Goal: Information Seeking & Learning: Learn about a topic

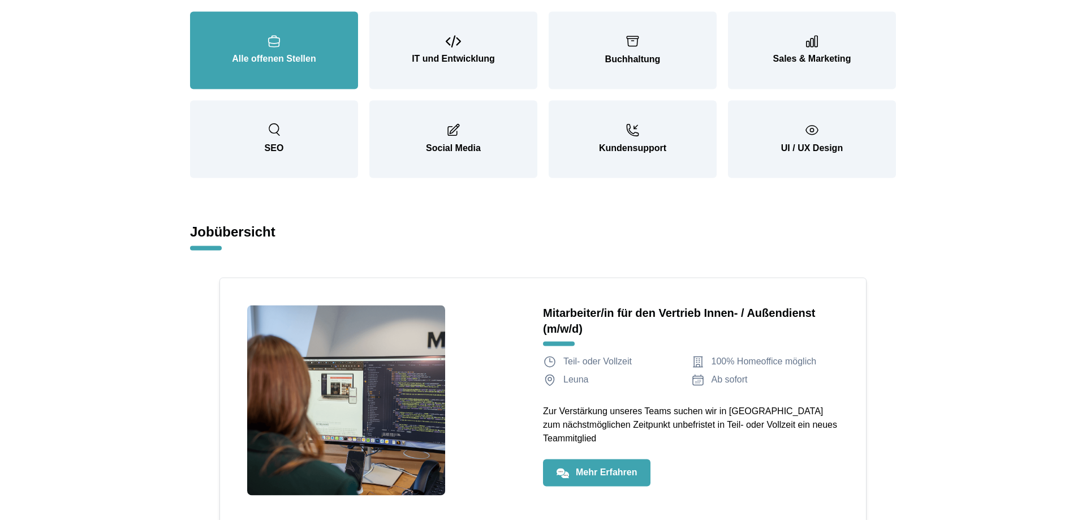
scroll to position [1327, 0]
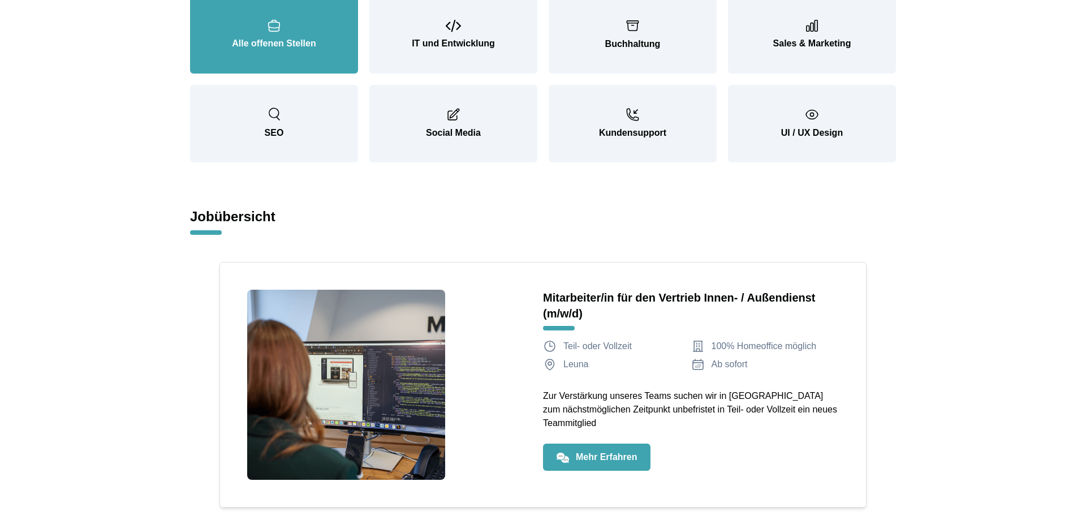
click at [269, 35] on button "Alle offenen Stellen" at bounding box center [274, 35] width 168 height 78
click at [273, 52] on button "Alle offenen Stellen" at bounding box center [274, 35] width 168 height 78
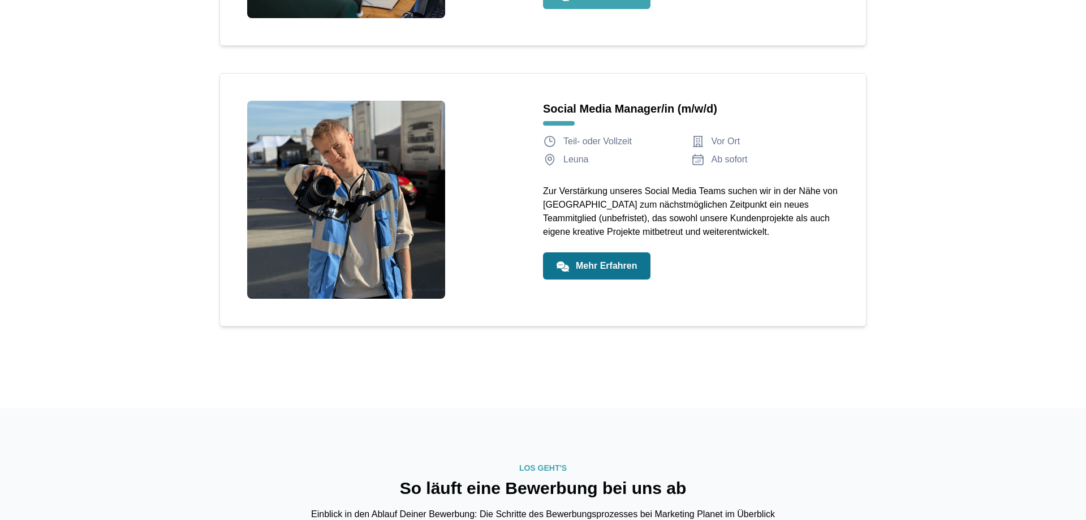
scroll to position [1558, 0]
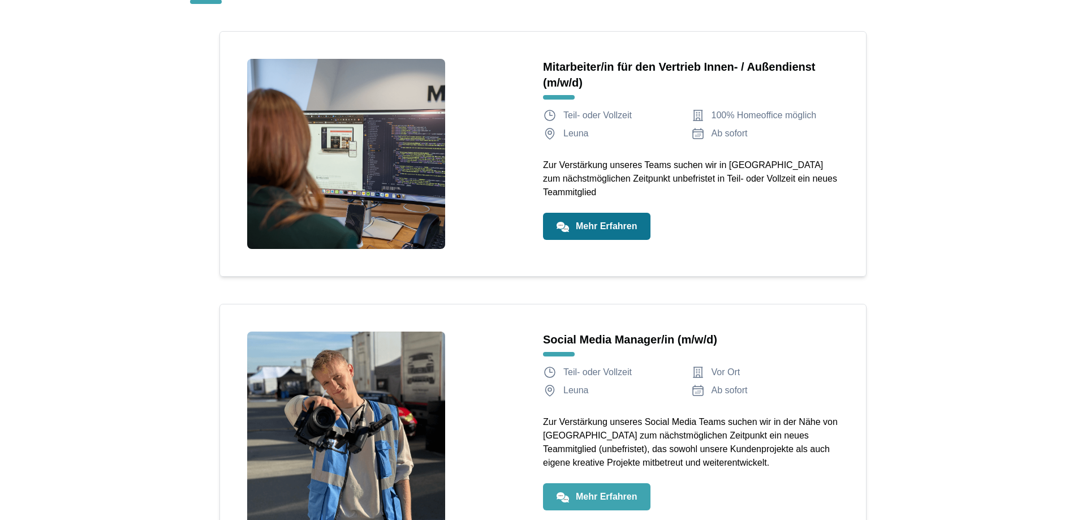
click at [595, 222] on link "Mehr Erfahren" at bounding box center [597, 226] width 108 height 27
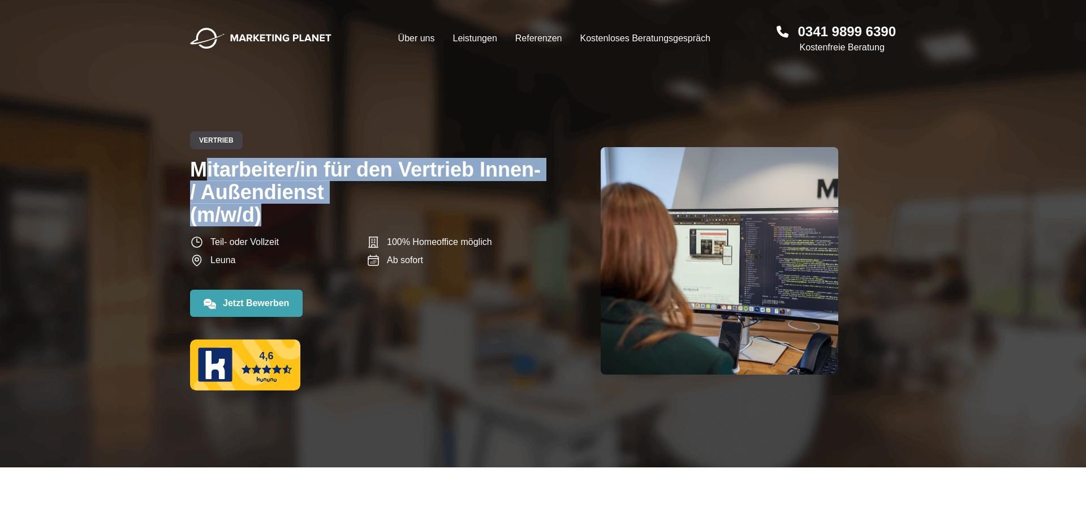
drag, startPoint x: 287, startPoint y: 213, endPoint x: 185, endPoint y: 172, distance: 110.2
click at [185, 172] on div "0341 9899 6390 Kostenfreie Beratung Hauptnavigation öffnen Über uns Leistungen …" at bounding box center [543, 222] width 724 height 445
copy h1 "Mitarbeiter/in für den Vertrieb Innen- / Außendienst (m/w/d)"
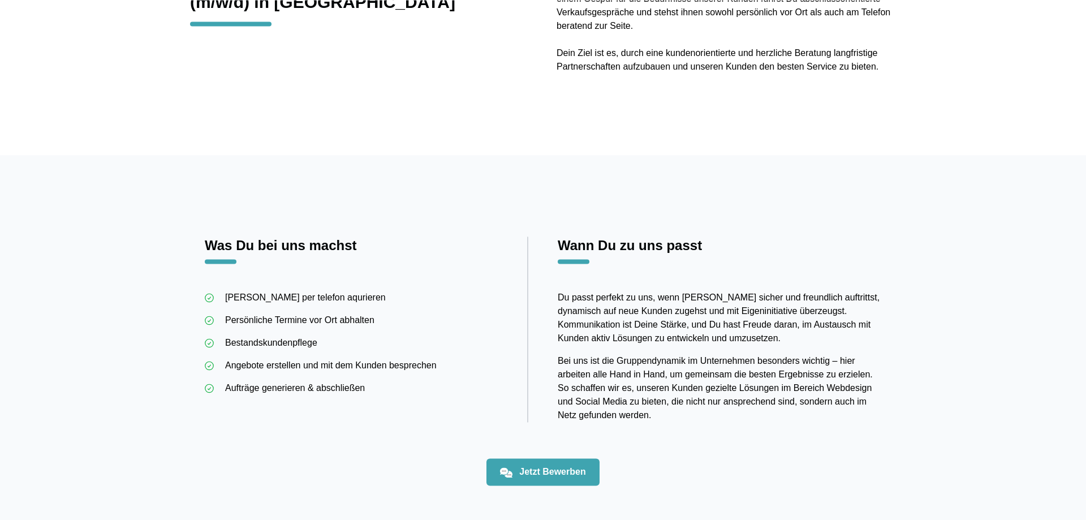
scroll to position [635, 0]
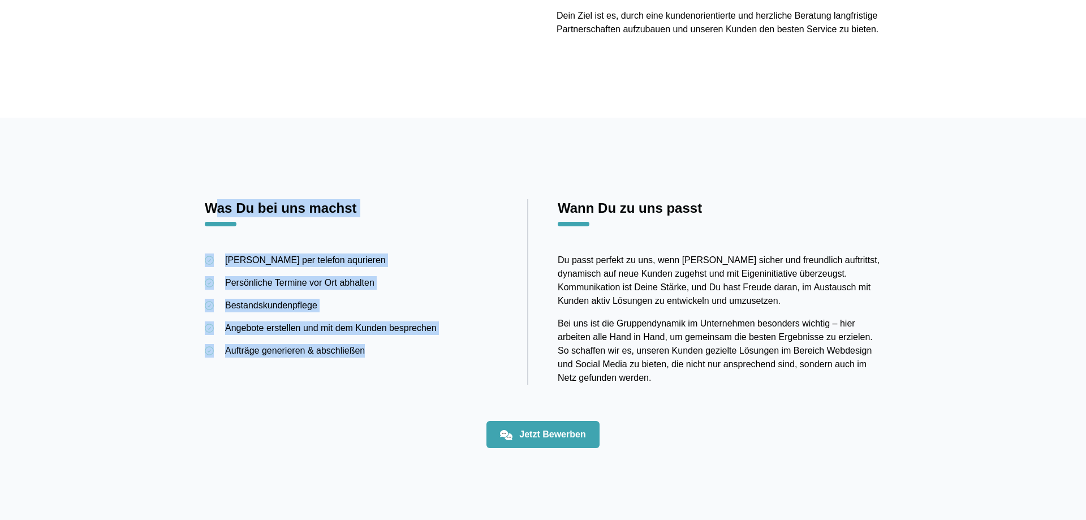
drag, startPoint x: 207, startPoint y: 209, endPoint x: 407, endPoint y: 342, distance: 240.0
click at [407, 342] on div "Was Du bei uns machst Kunden per telefon aqurieren Persönliche Termine vor Ort …" at bounding box center [367, 292] width 324 height 186
copy div "Was Du bei uns machst Kunden per telefon aqurieren Persönliche Termine vor Ort …"
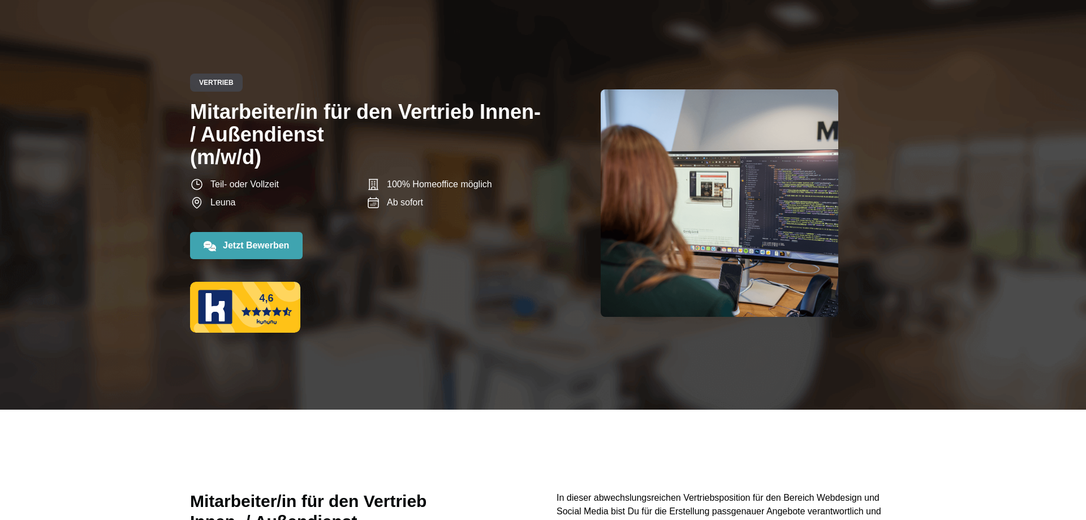
scroll to position [289, 0]
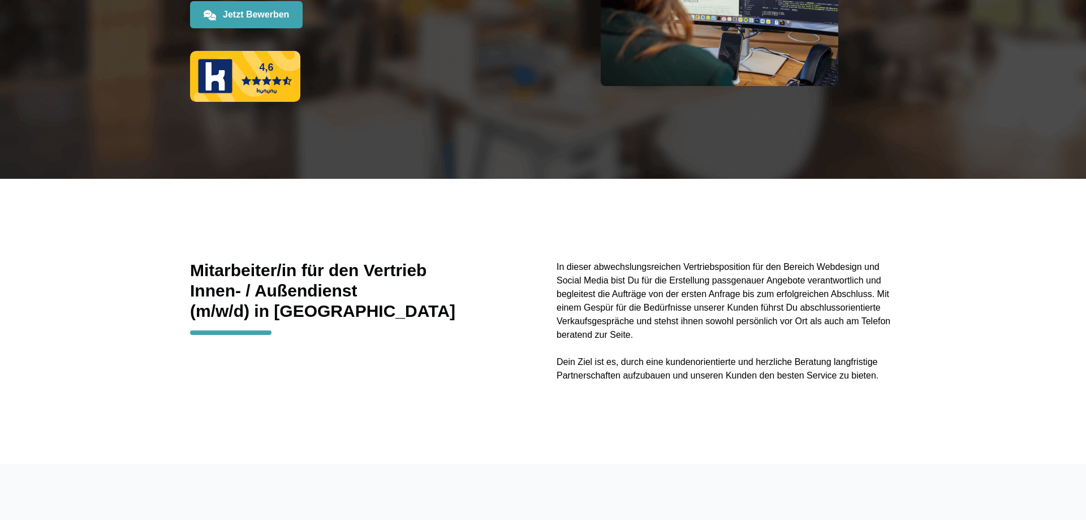
click at [307, 313] on span "(m/w/d) in [GEOGRAPHIC_DATA]" at bounding box center [360, 311] width 340 height 20
copy span "[GEOGRAPHIC_DATA]"
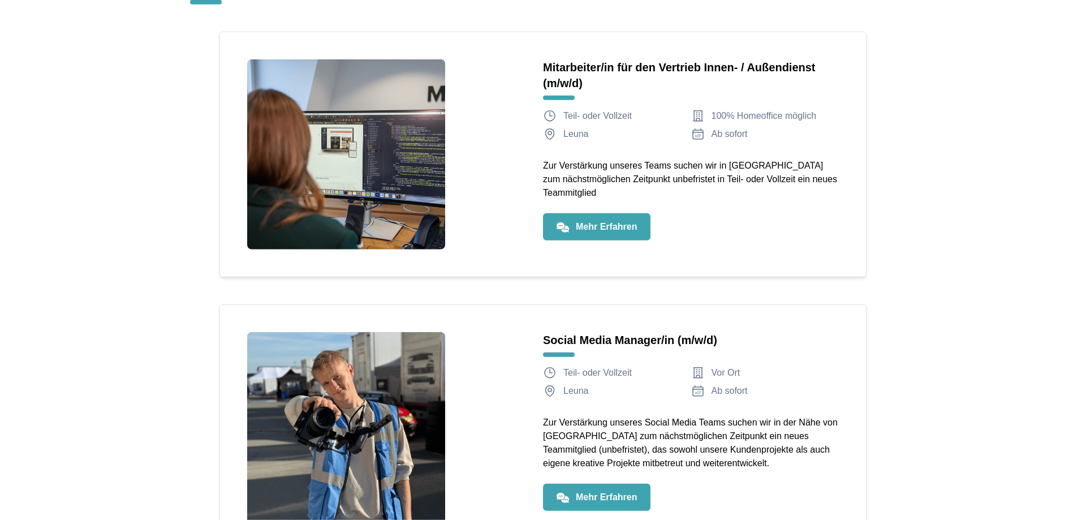
scroll to position [1558, 0]
drag, startPoint x: 148, startPoint y: 76, endPoint x: 207, endPoint y: 25, distance: 77.8
click at [149, 75] on div "0341 9899 6390 Kostenfreie Beratung Hauptnavigation öffnen Über uns Leistungen …" at bounding box center [543, 119] width 1086 height 3354
click at [624, 340] on h6 "Social Media Manager/in (m/w/d)" at bounding box center [691, 340] width 296 height 16
click at [587, 504] on link "Mehr Erfahren" at bounding box center [597, 496] width 108 height 27
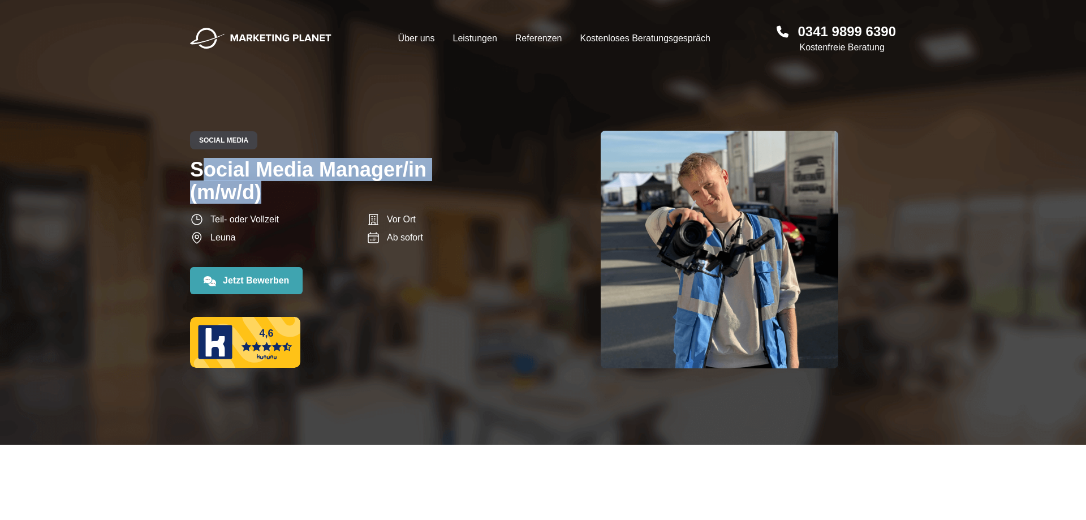
drag, startPoint x: 260, startPoint y: 203, endPoint x: 178, endPoint y: 177, distance: 86.8
click at [178, 177] on header "0341 9899 6390 Kostenfreie Beratung Hauptnavigation öffnen Über uns Leistungen …" at bounding box center [543, 222] width 1086 height 445
copy h1 "Social Media Manager/in (m/w/d)"
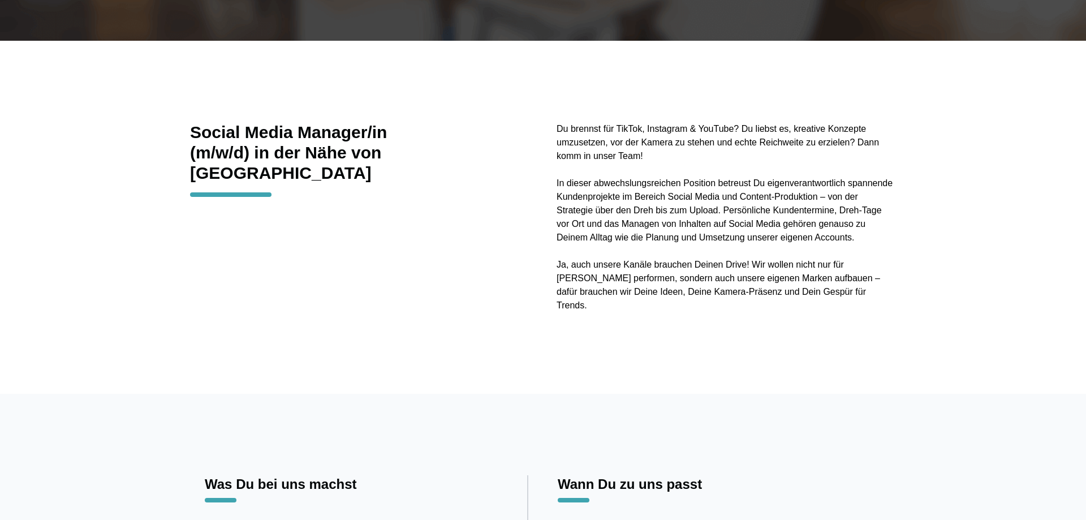
scroll to position [577, 0]
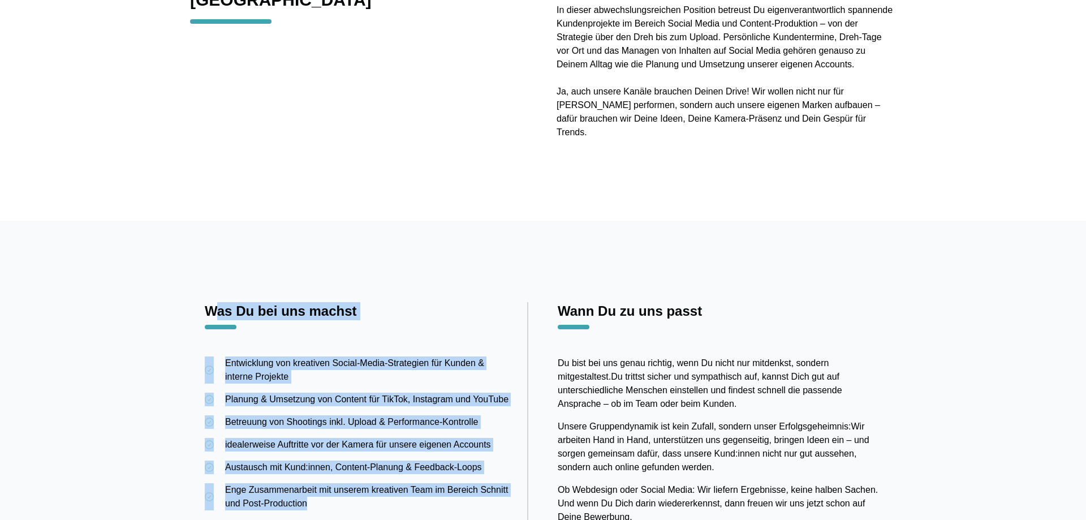
drag, startPoint x: 201, startPoint y: 295, endPoint x: 397, endPoint y: 488, distance: 274.9
click at [397, 488] on div "Was Du bei uns machst Entwicklung von kreativen Social-Media-Strategien für Kun…" at bounding box center [543, 413] width 706 height 222
copy div "Was Du bei uns machst Entwicklung von kreativen Social-Media-Strategien für Kun…"
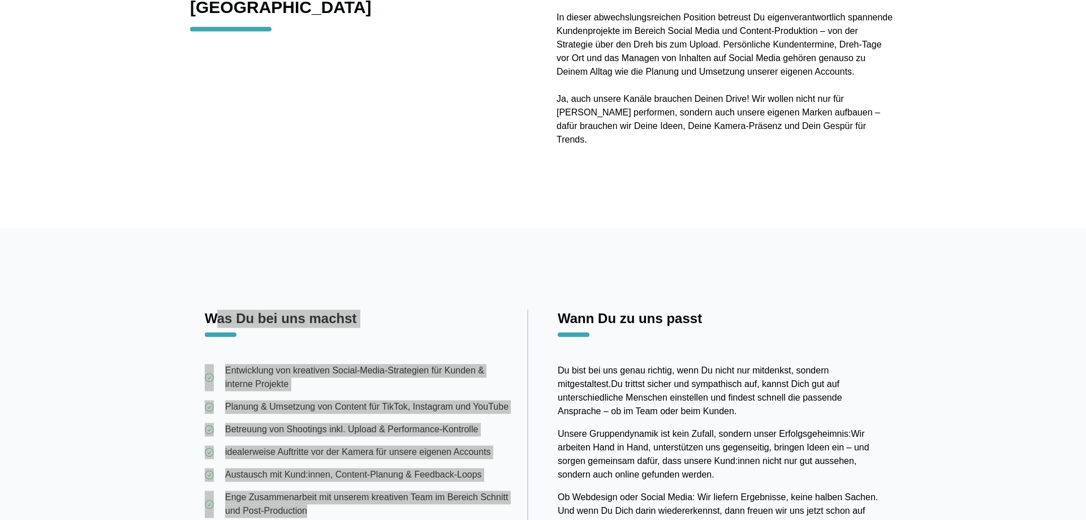
scroll to position [231, 0]
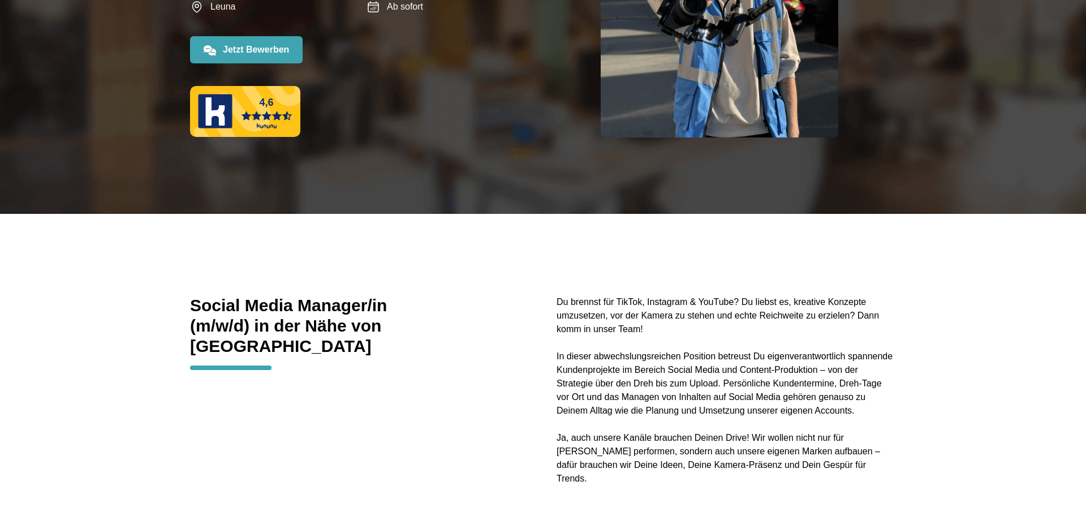
click at [439, 328] on span "(m/w/d) in der Nähe von [GEOGRAPHIC_DATA]" at bounding box center [360, 336] width 340 height 41
copy span "[GEOGRAPHIC_DATA]"
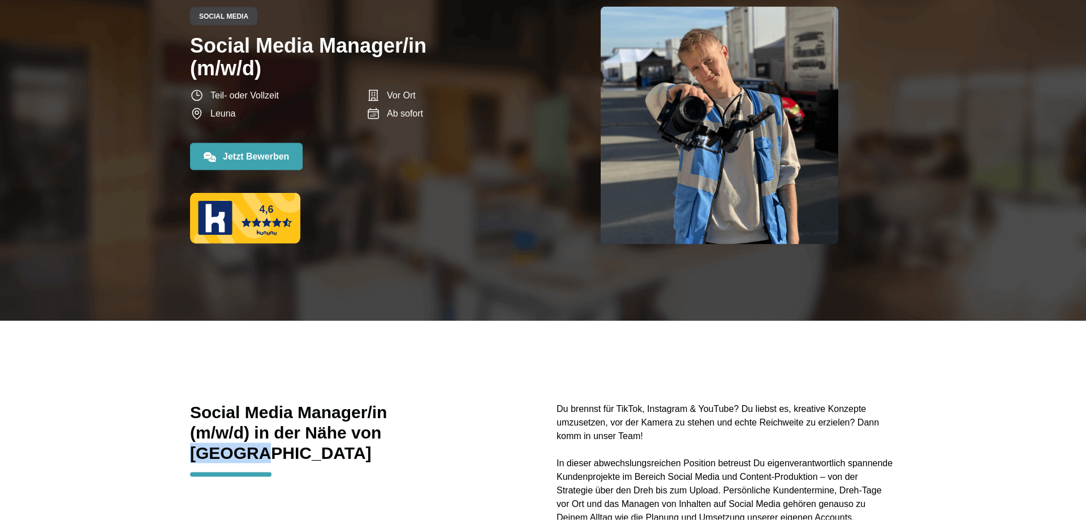
scroll to position [58, 0]
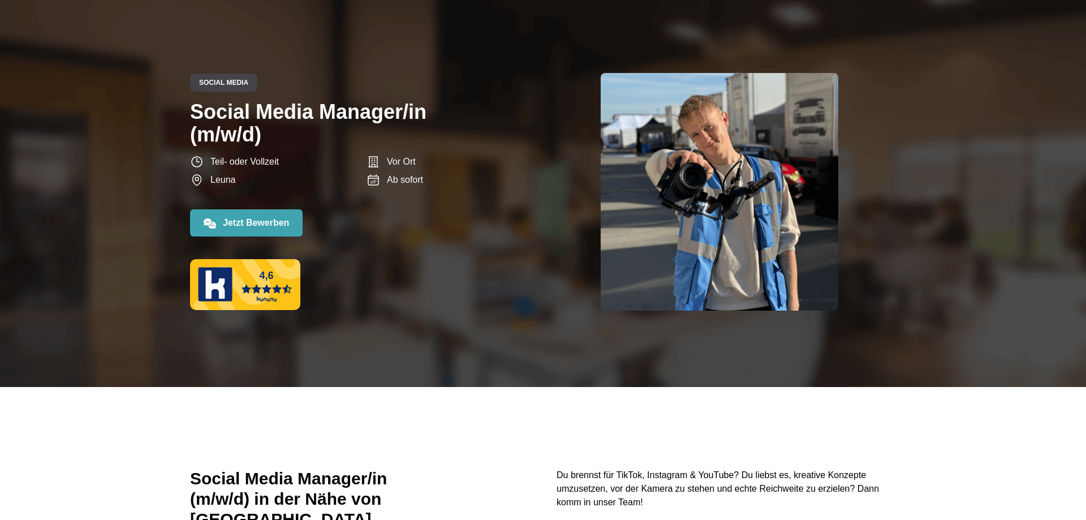
click at [232, 182] on p "Leuna" at bounding box center [222, 180] width 25 height 14
copy p "Leuna"
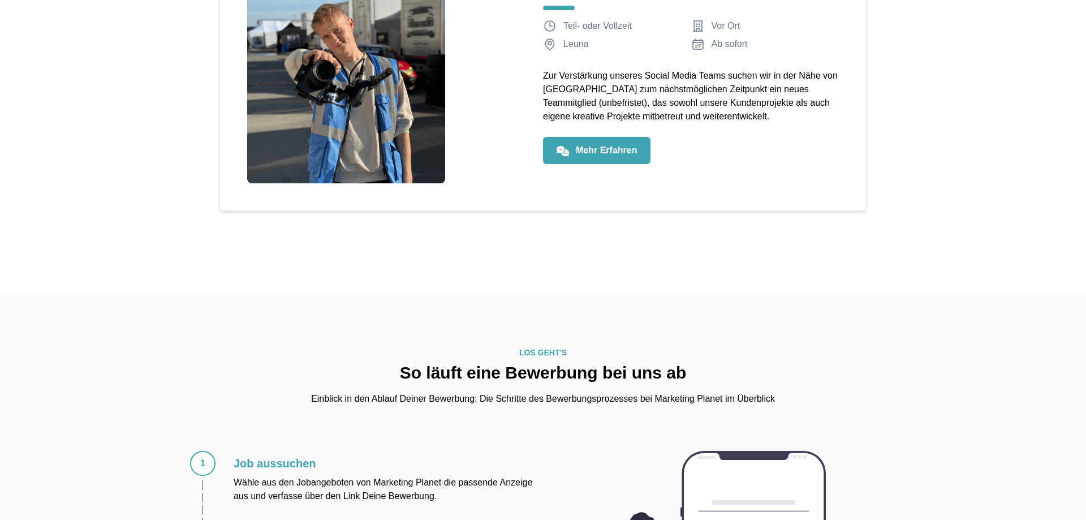
scroll to position [2193, 0]
